Goal: Transaction & Acquisition: Book appointment/travel/reservation

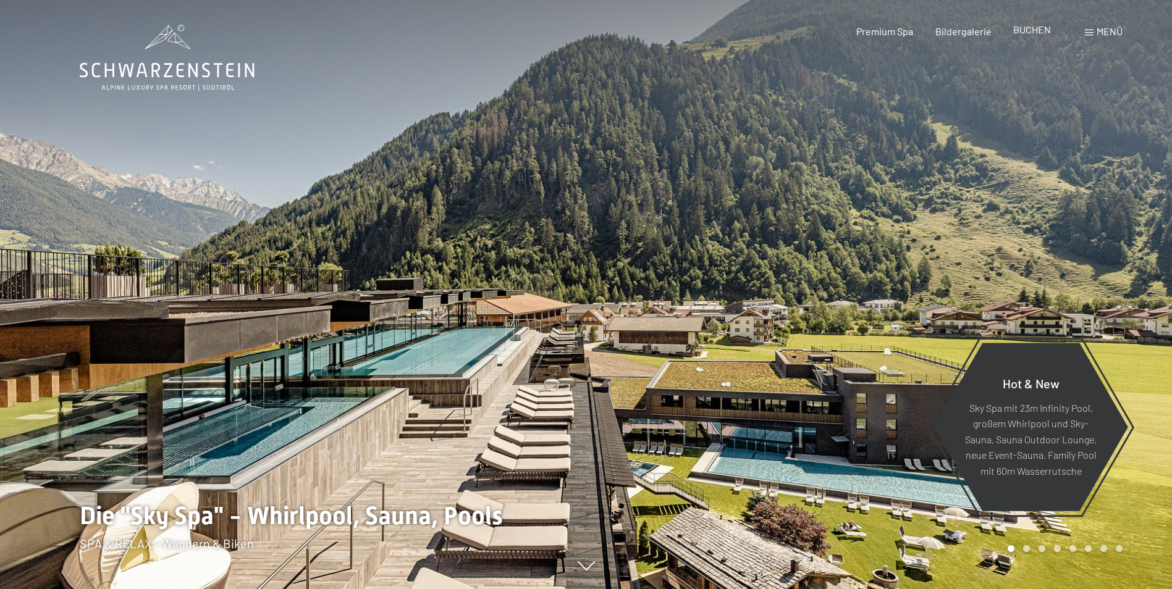
click at [1026, 31] on span "BUCHEN" at bounding box center [1032, 29] width 38 height 12
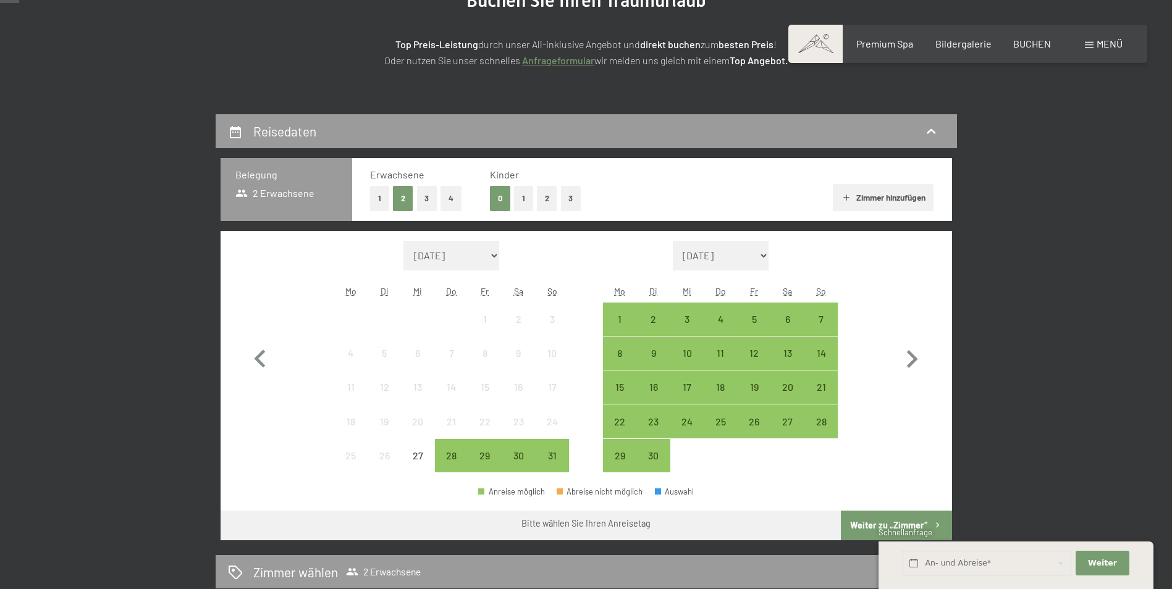
scroll to position [309, 0]
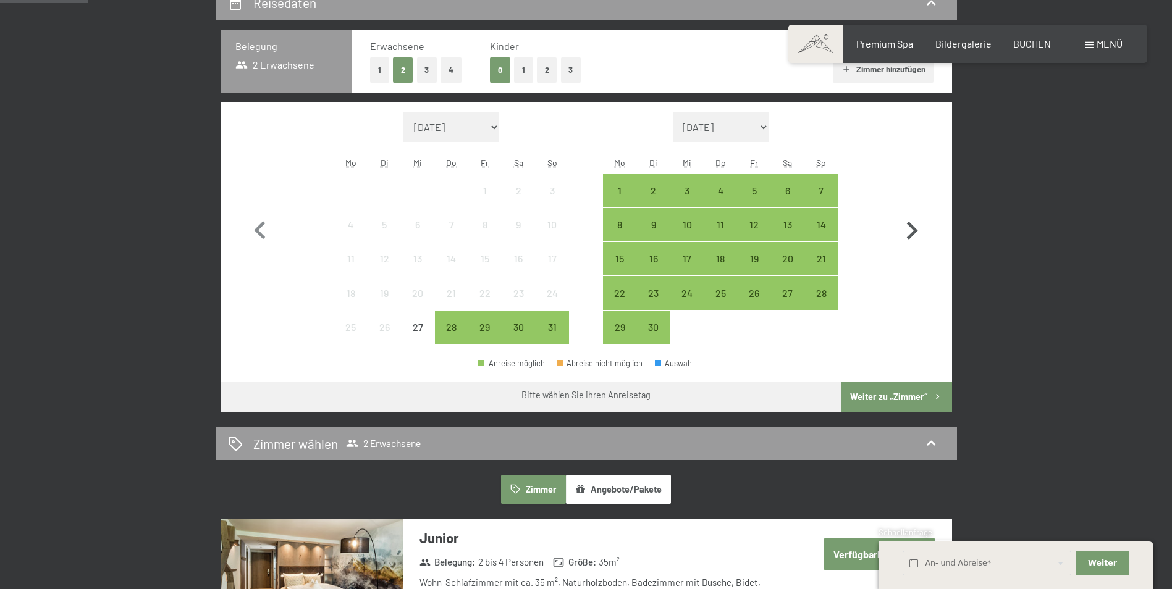
click at [911, 229] on icon "button" at bounding box center [912, 231] width 36 height 36
select select "2025-09-01"
select select "2025-10-01"
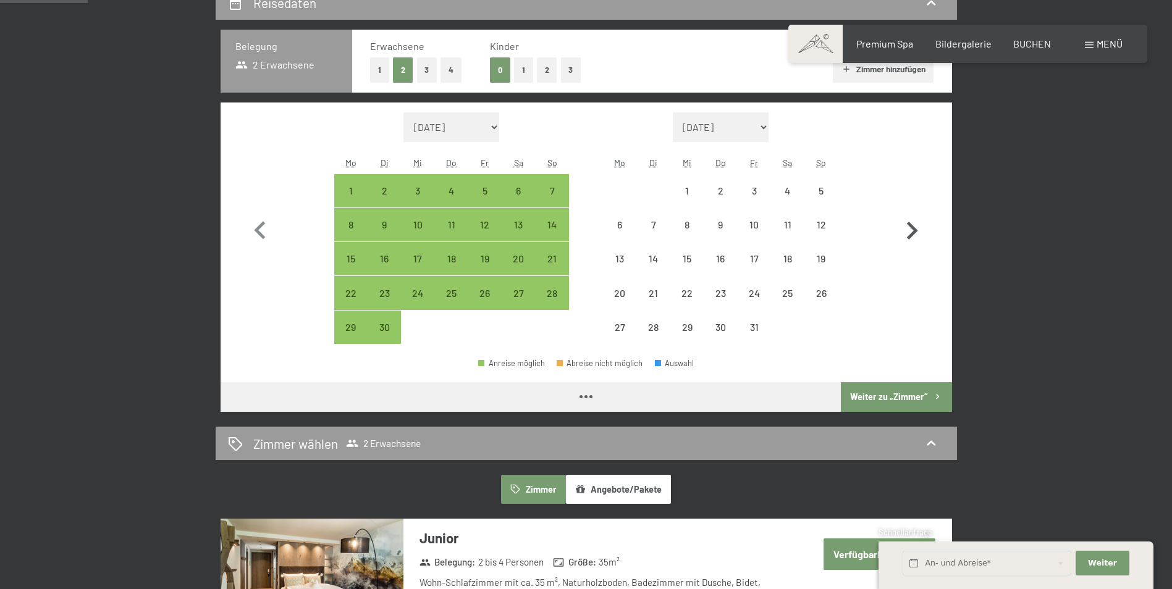
select select "2025-09-01"
select select "2025-10-01"
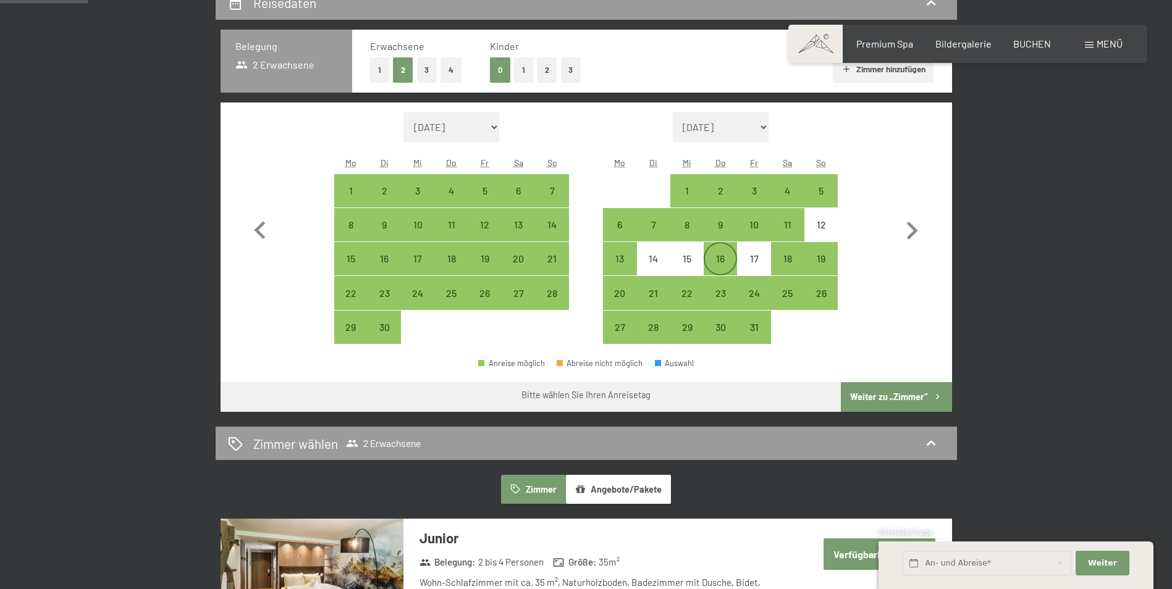
click at [728, 258] on div "16" at bounding box center [720, 269] width 31 height 31
select select "2025-09-01"
select select "2025-10-01"
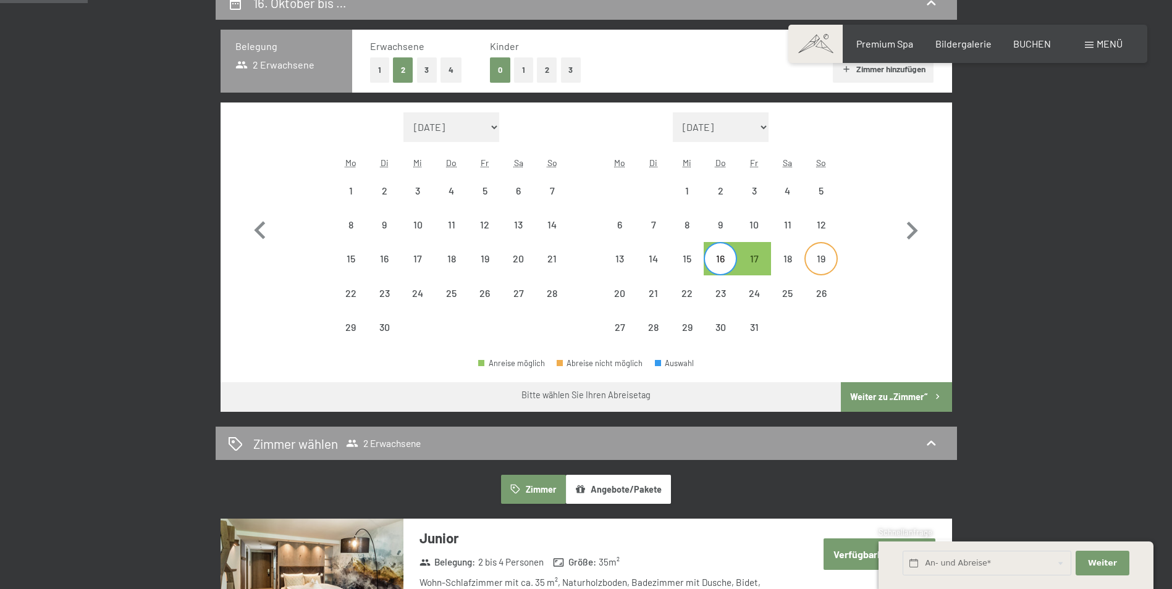
click at [821, 261] on div "19" at bounding box center [820, 269] width 31 height 31
select select "2025-09-01"
select select "2025-10-01"
